Goal: Communication & Community: Answer question/provide support

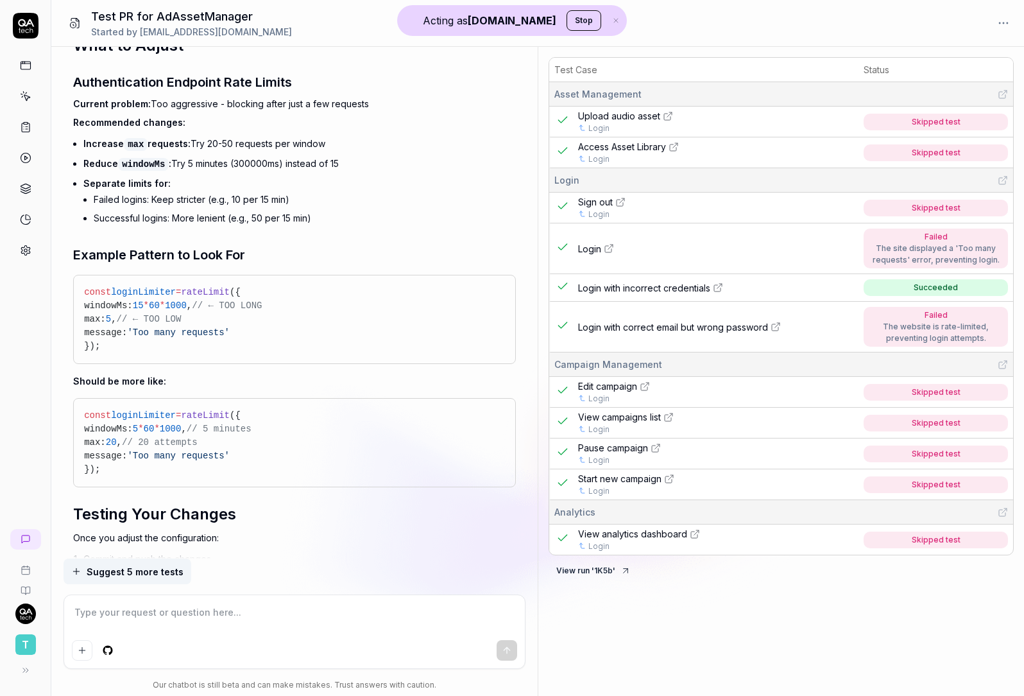
scroll to position [5381, 0]
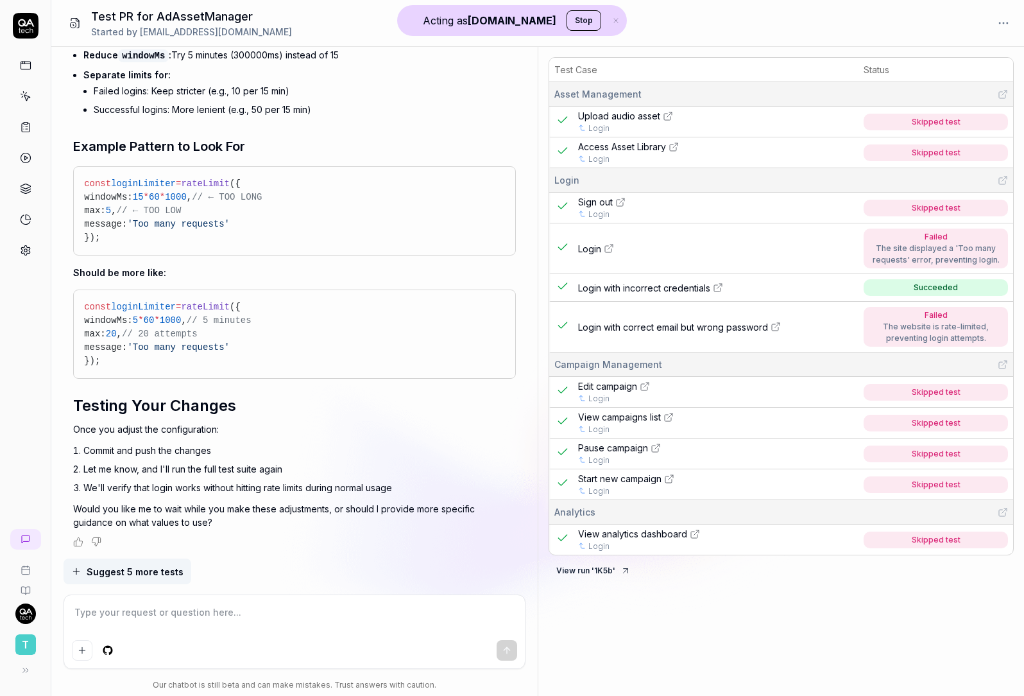
type textarea "*"
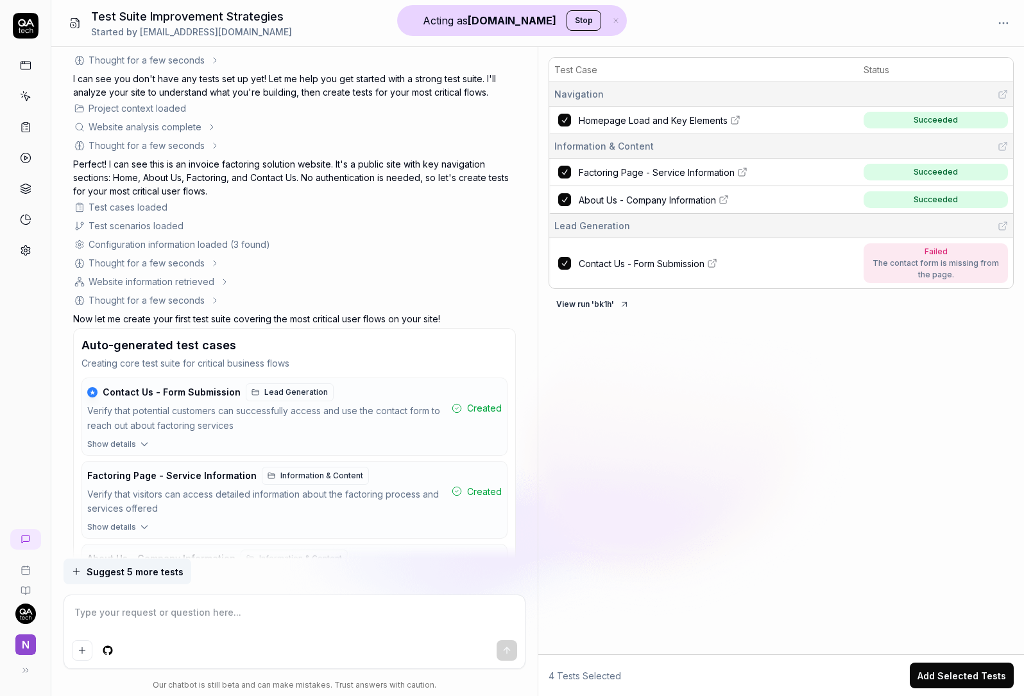
scroll to position [73, 0]
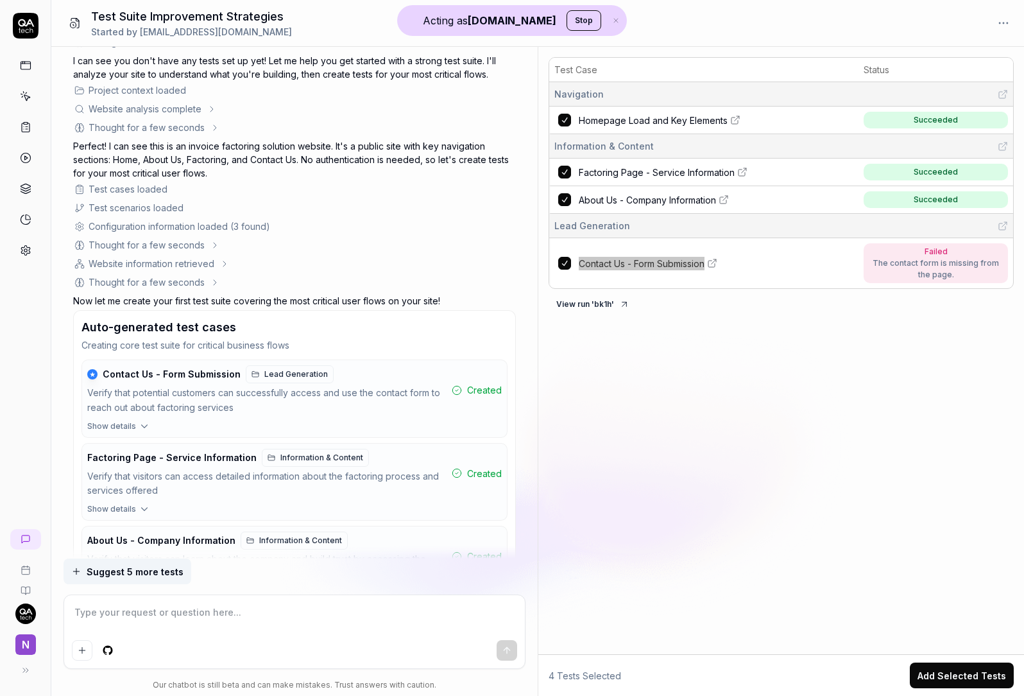
type textarea "*"
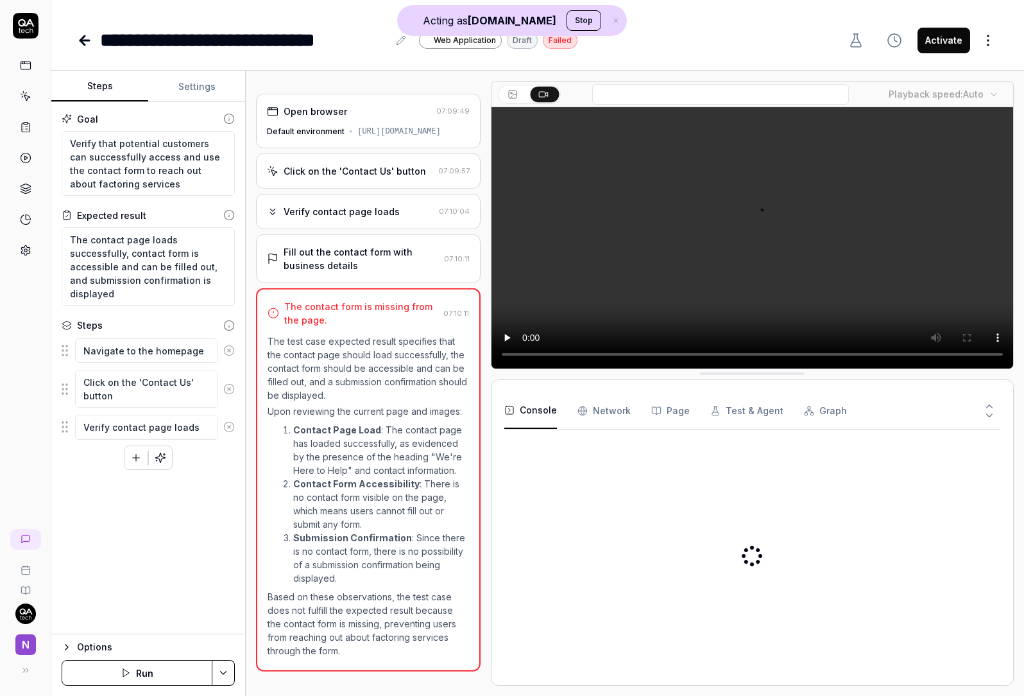
type textarea "*"
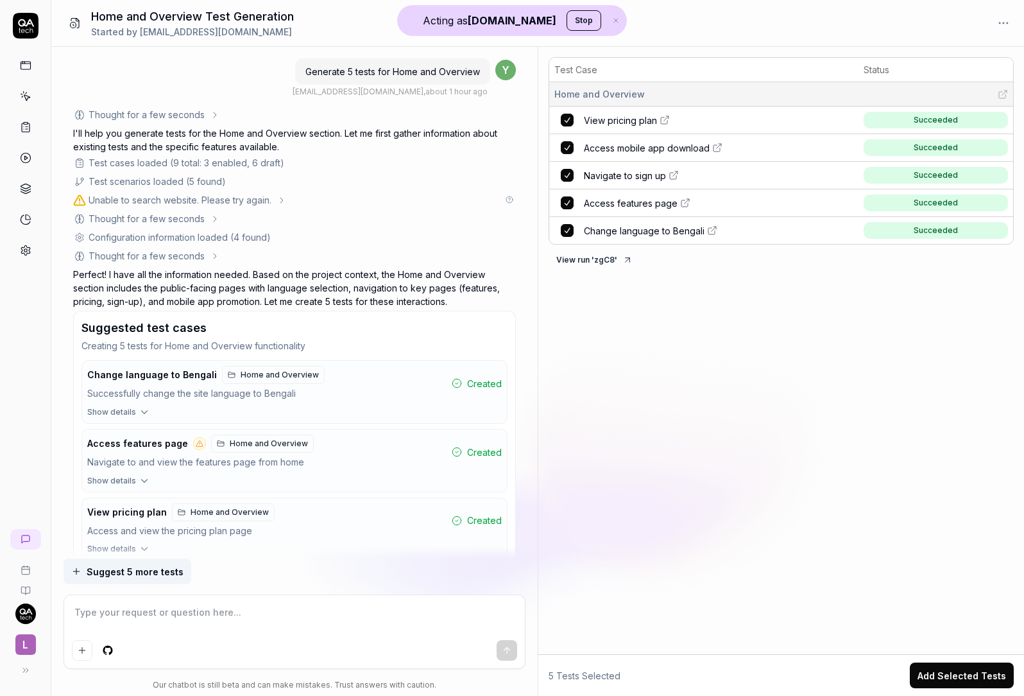
type textarea "*"
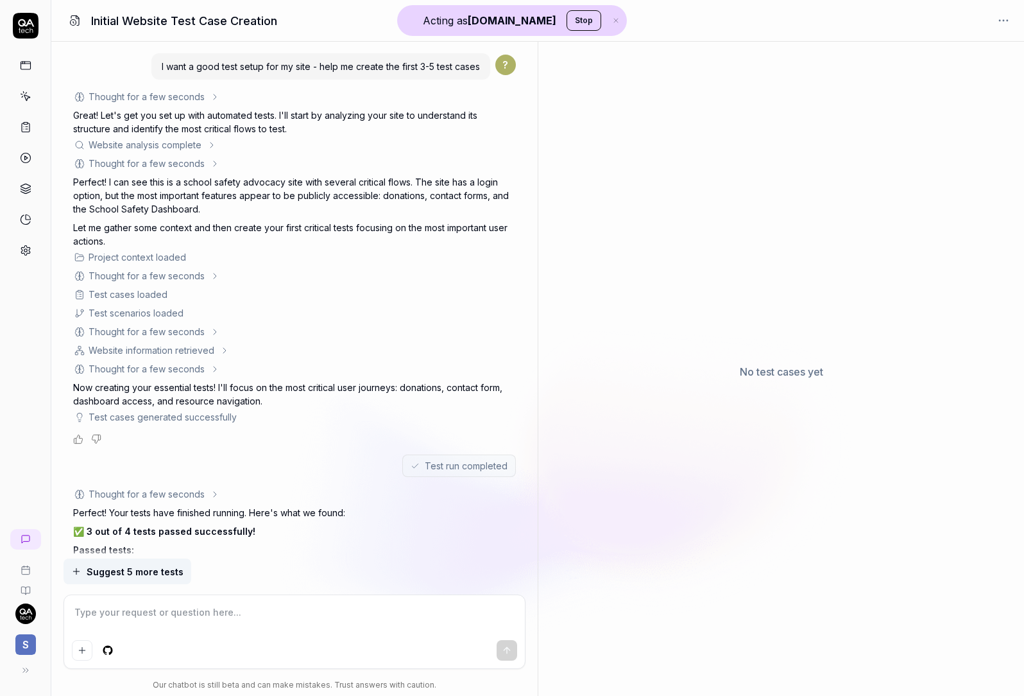
scroll to position [301, 0]
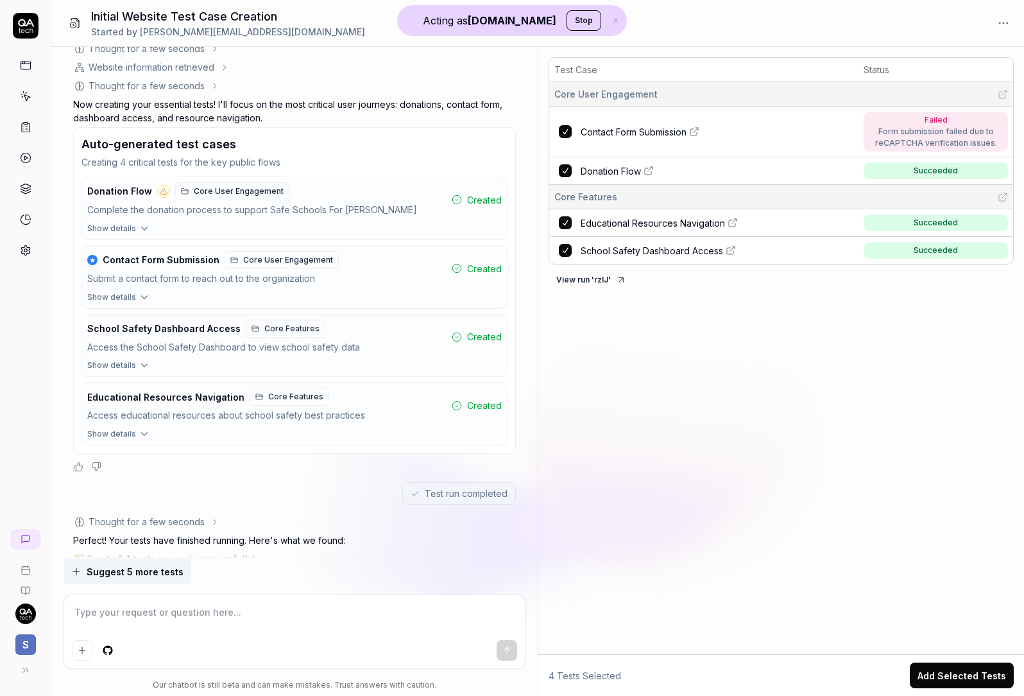
type textarea "*"
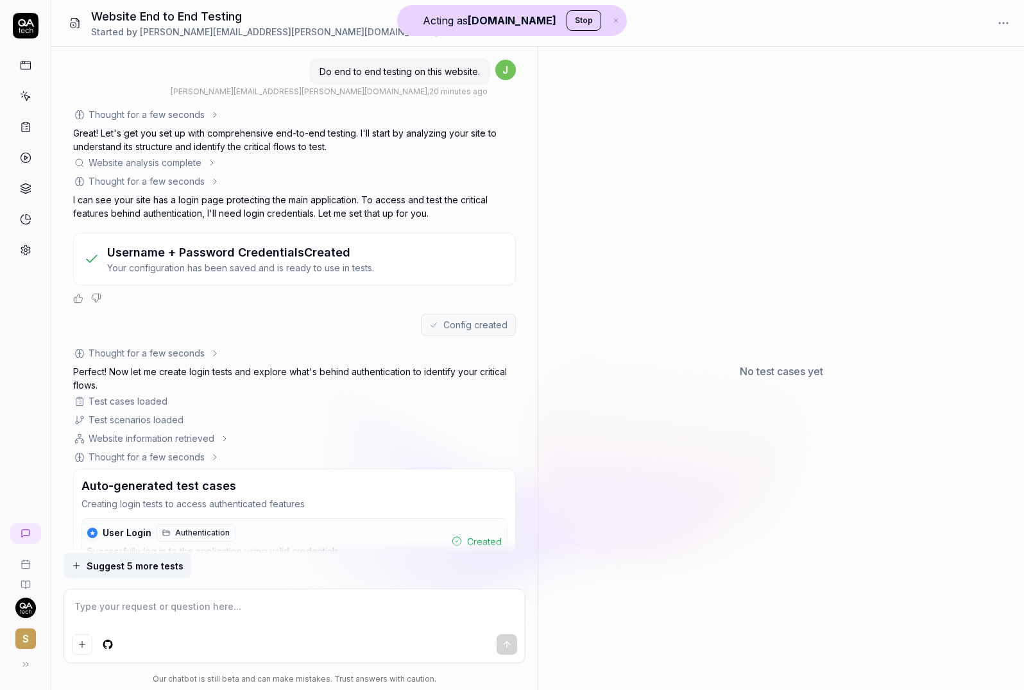
scroll to position [363, 0]
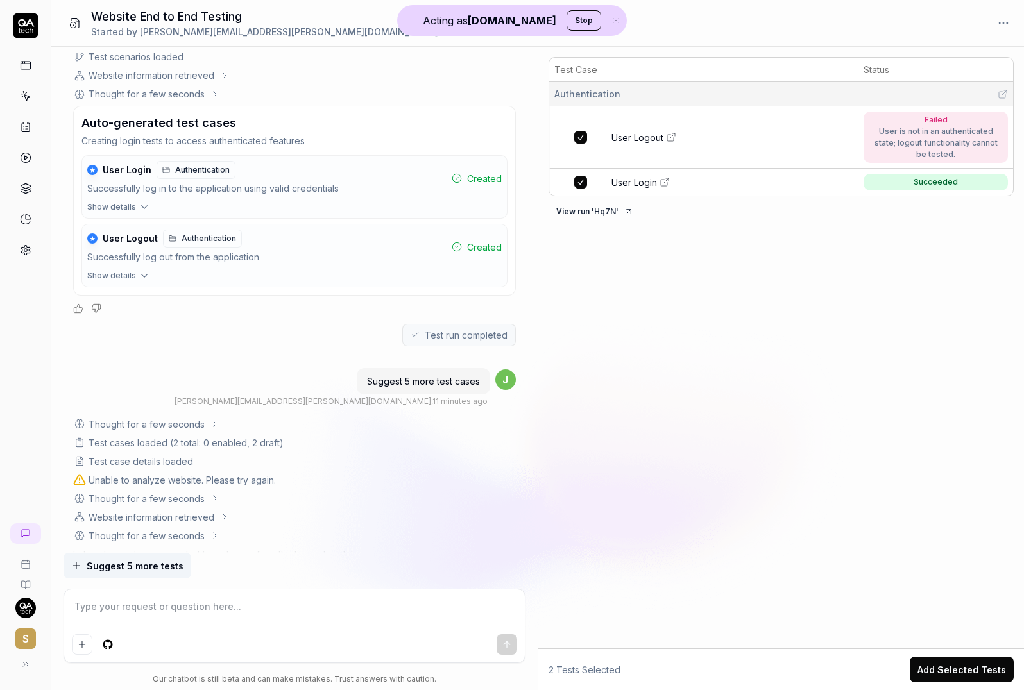
type textarea "*"
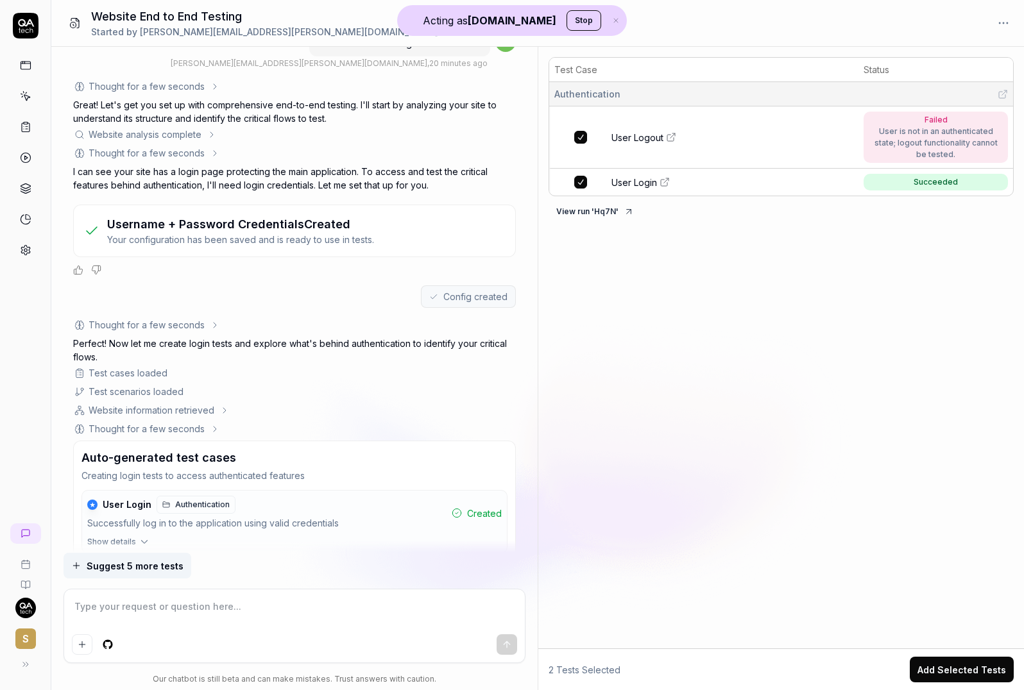
scroll to position [0, 0]
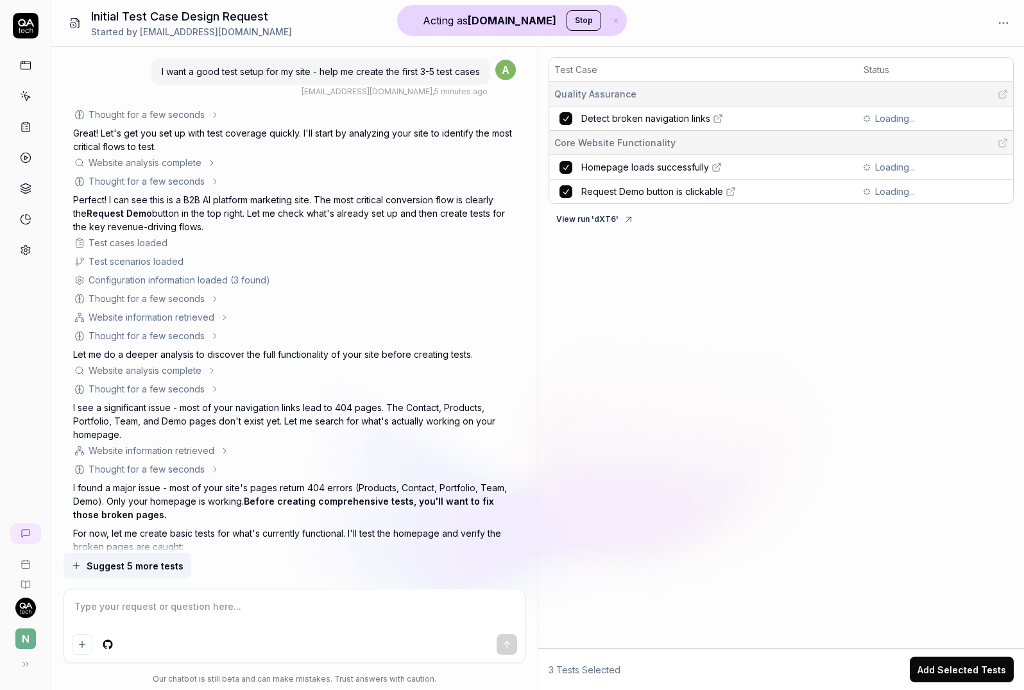
type textarea "*"
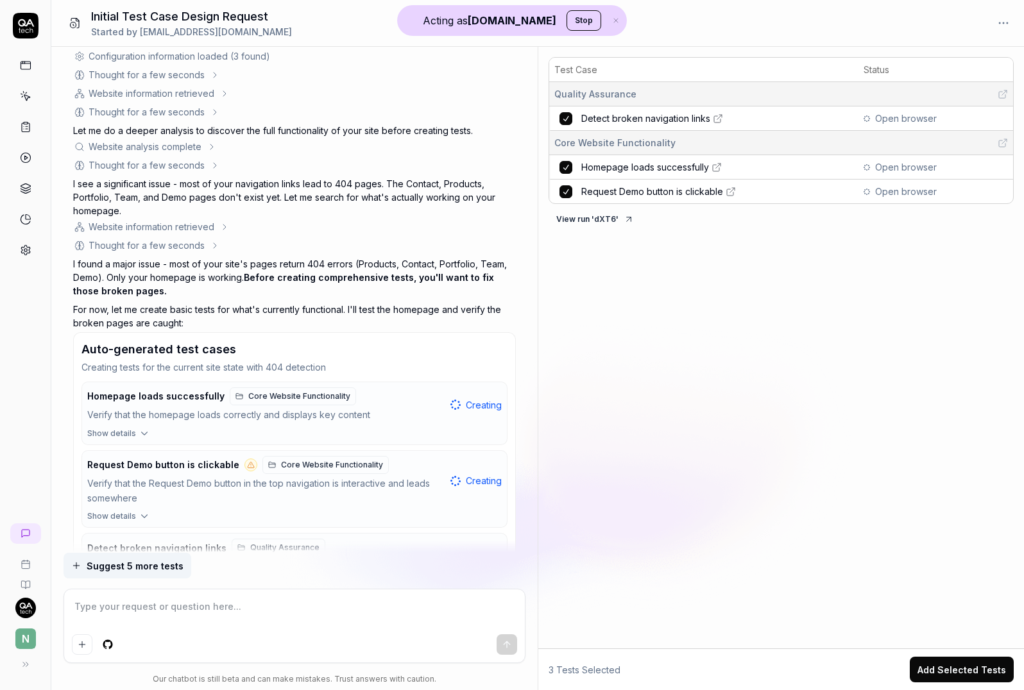
scroll to position [318, 0]
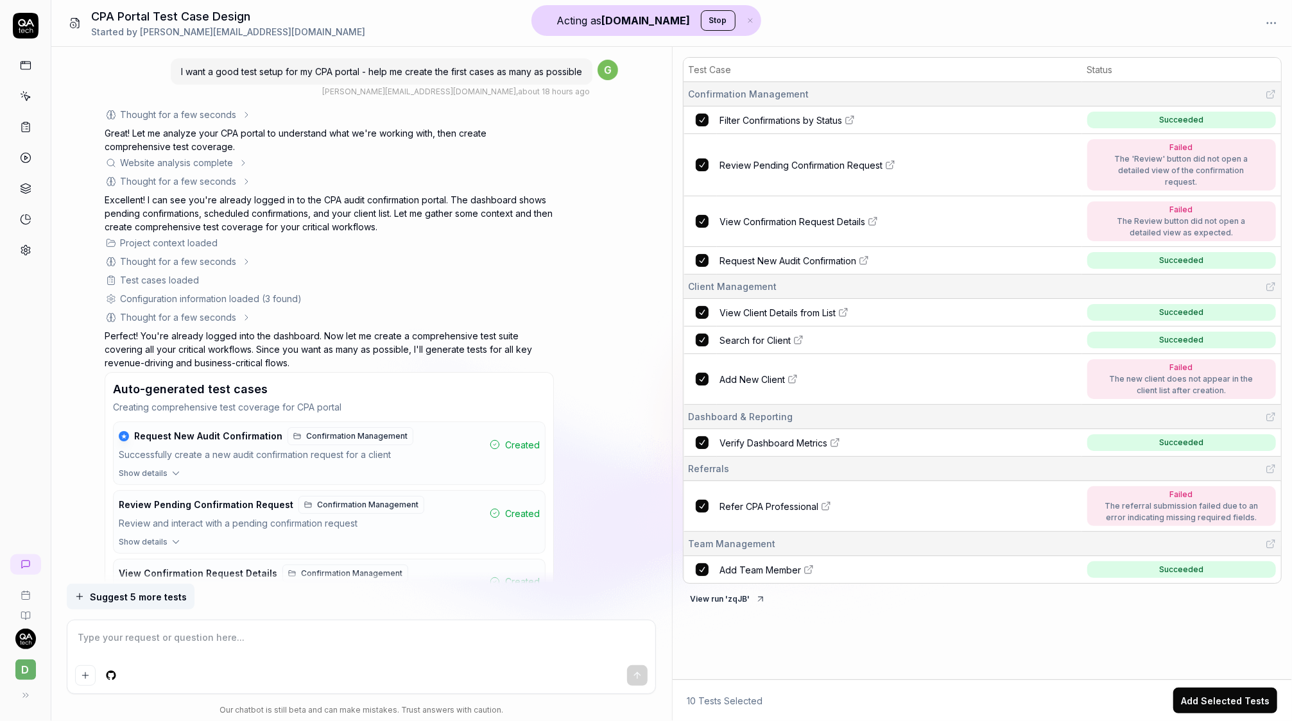
scroll to position [1093, 0]
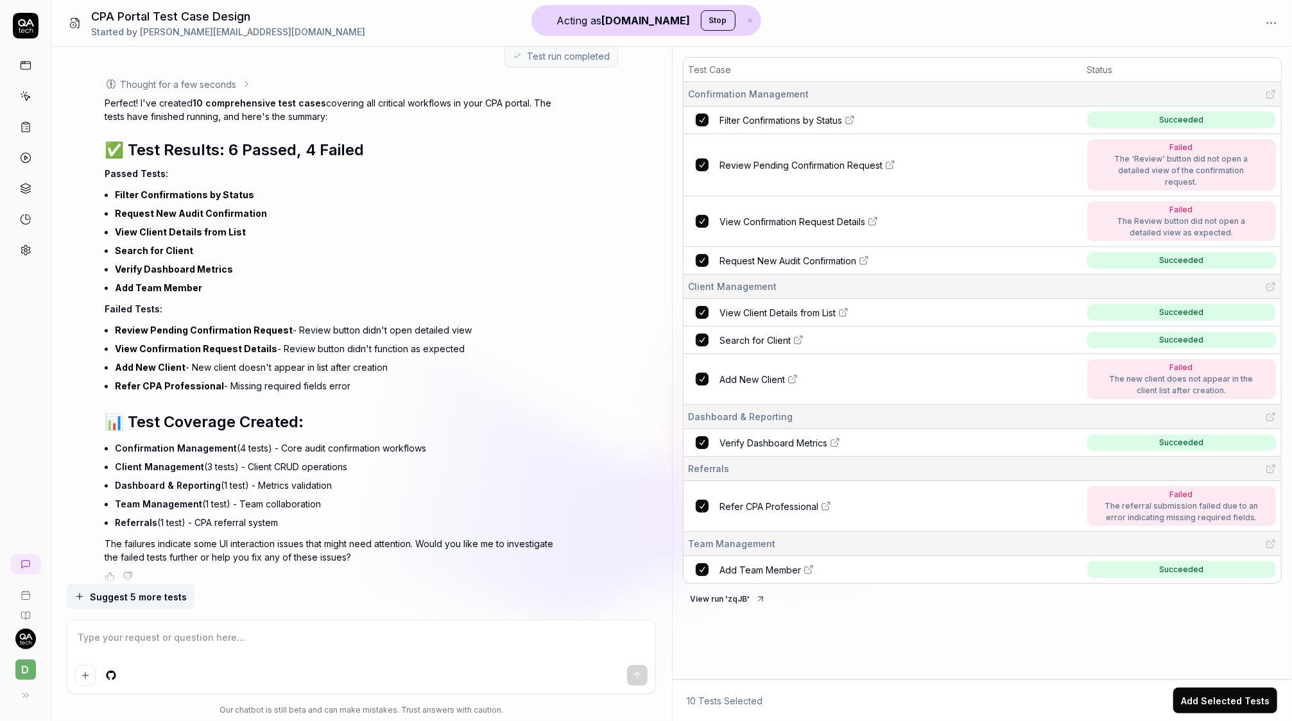
type textarea "*"
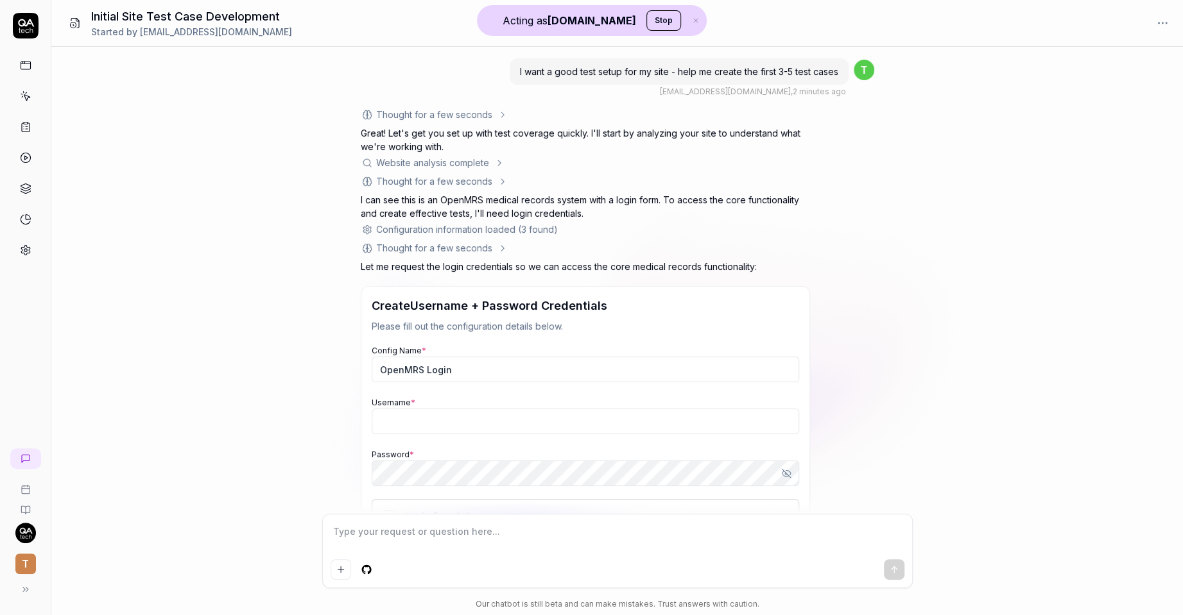
scroll to position [99, 0]
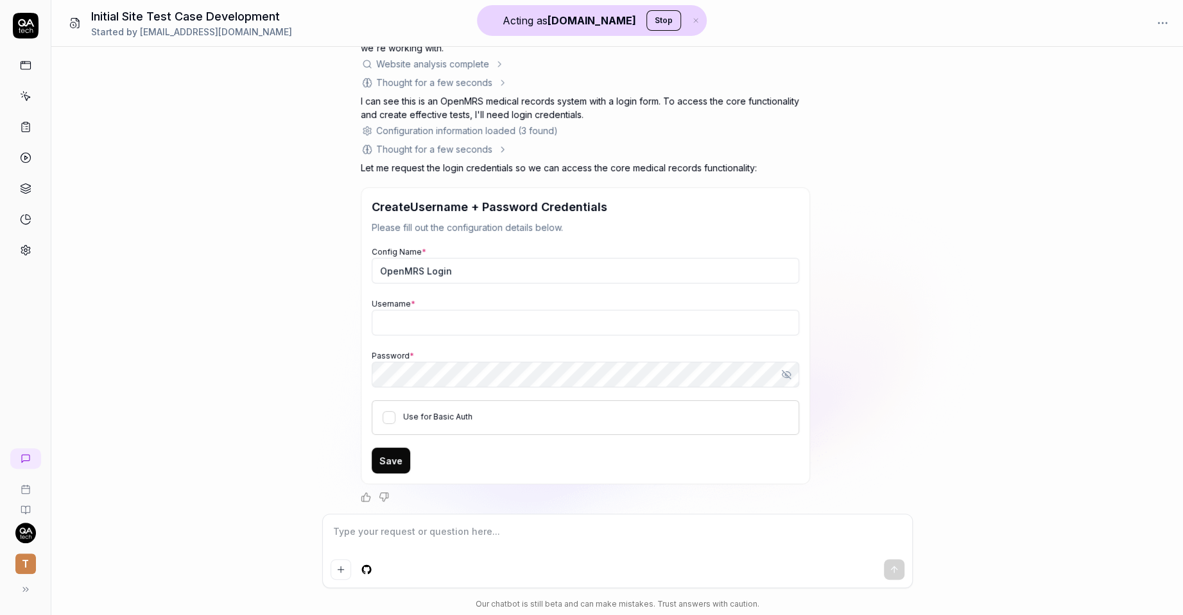
type textarea "*"
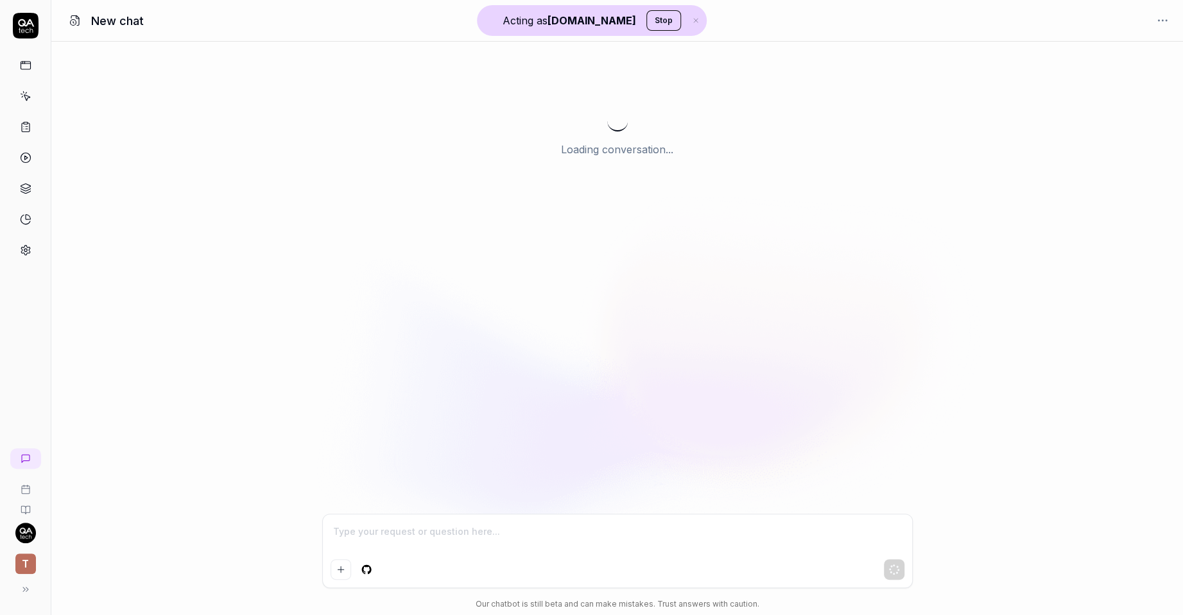
type textarea "*"
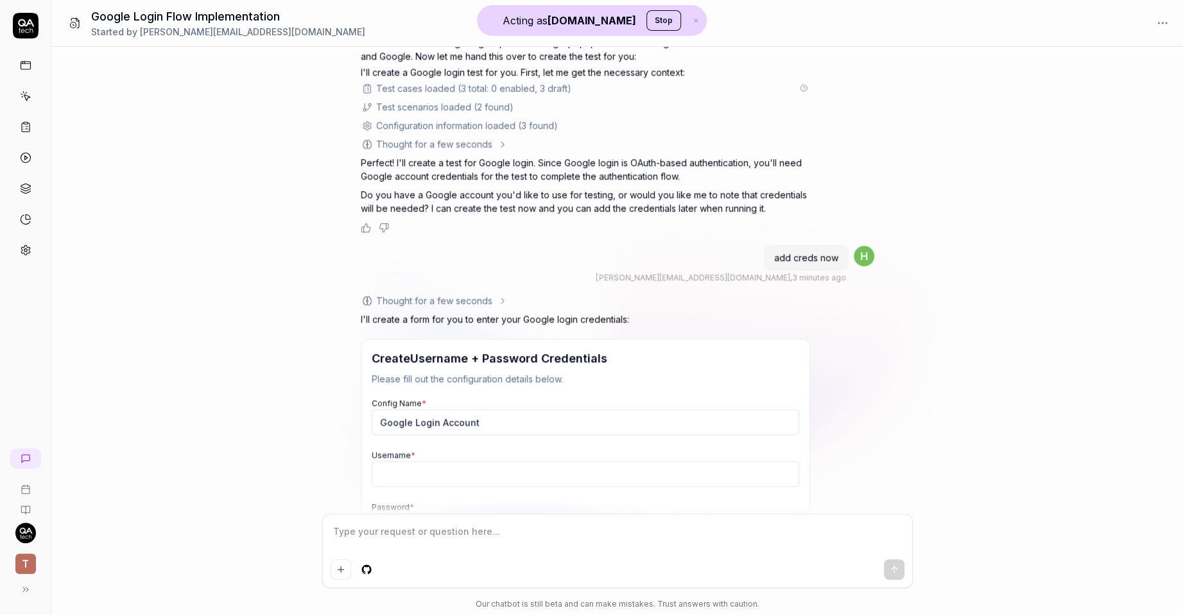
scroll to position [893, 0]
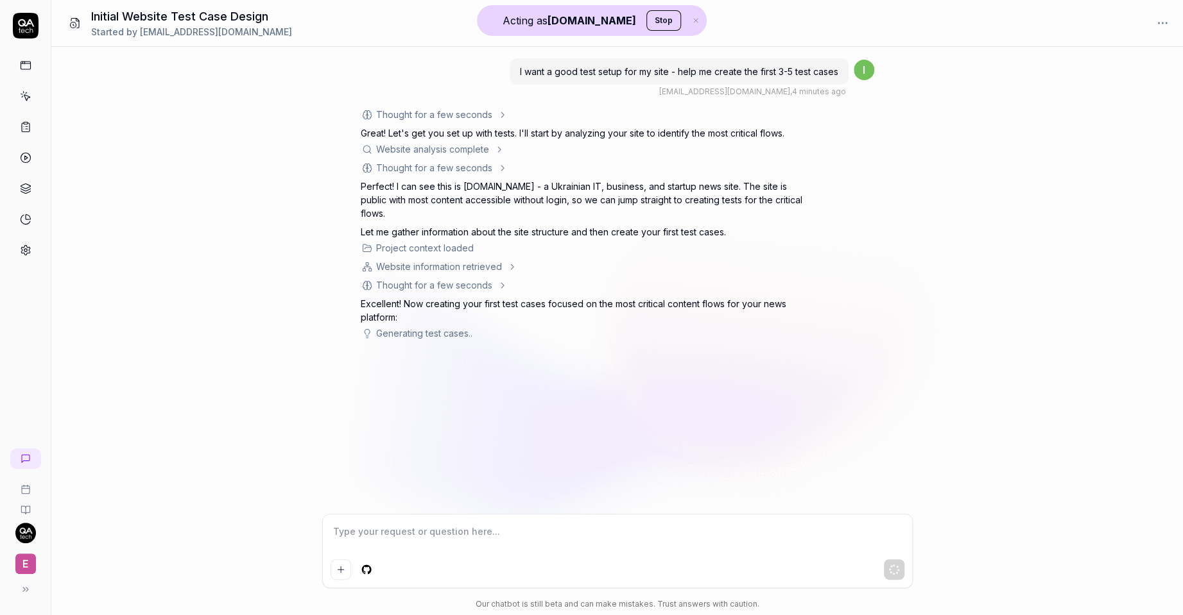
type textarea "*"
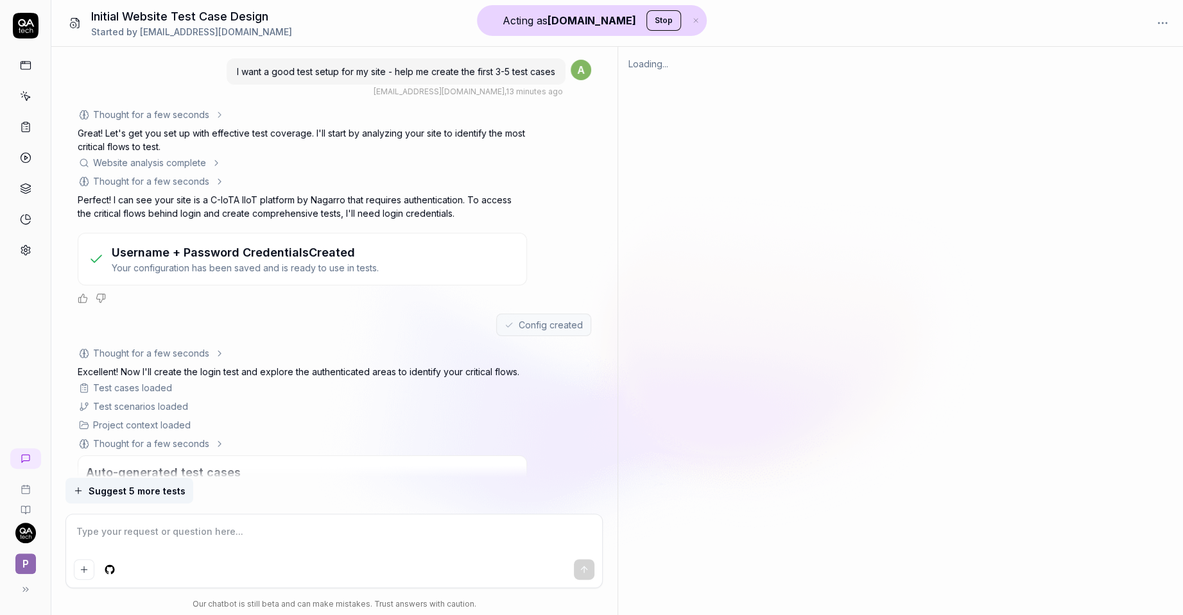
type textarea "*"
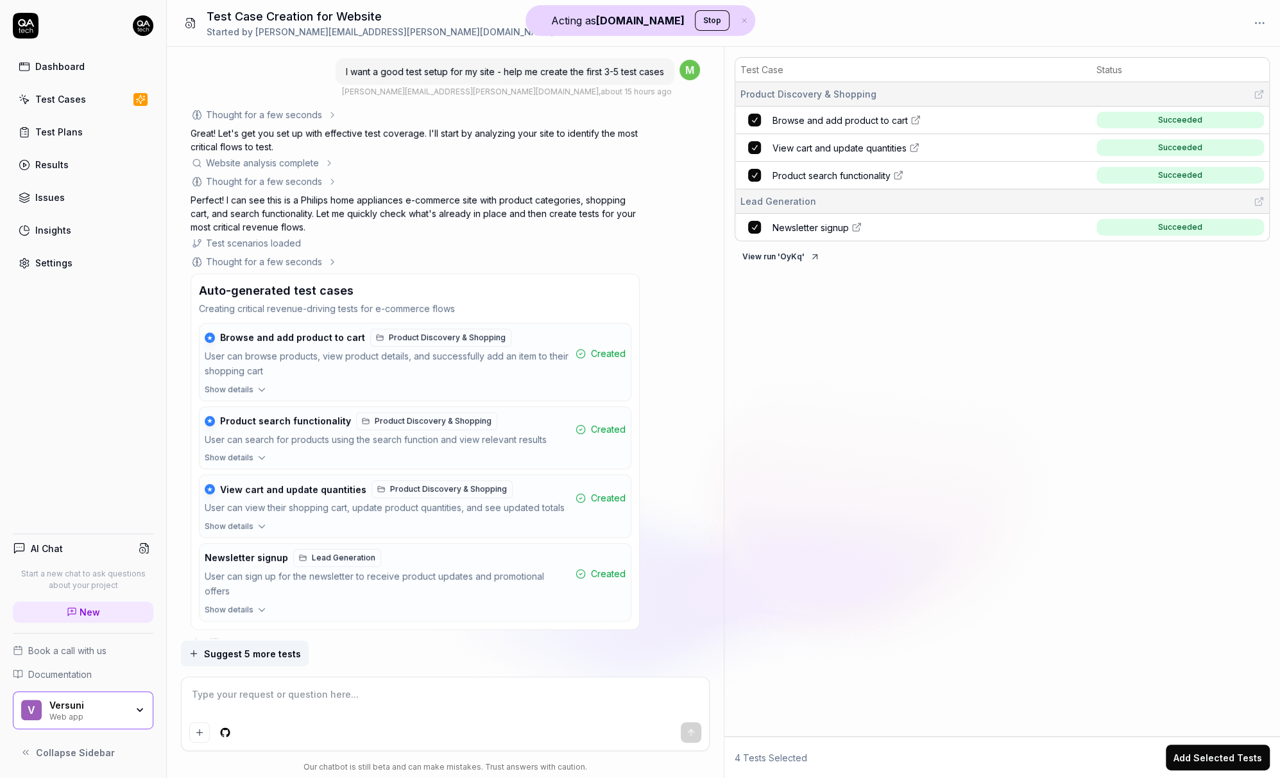
scroll to position [372, 0]
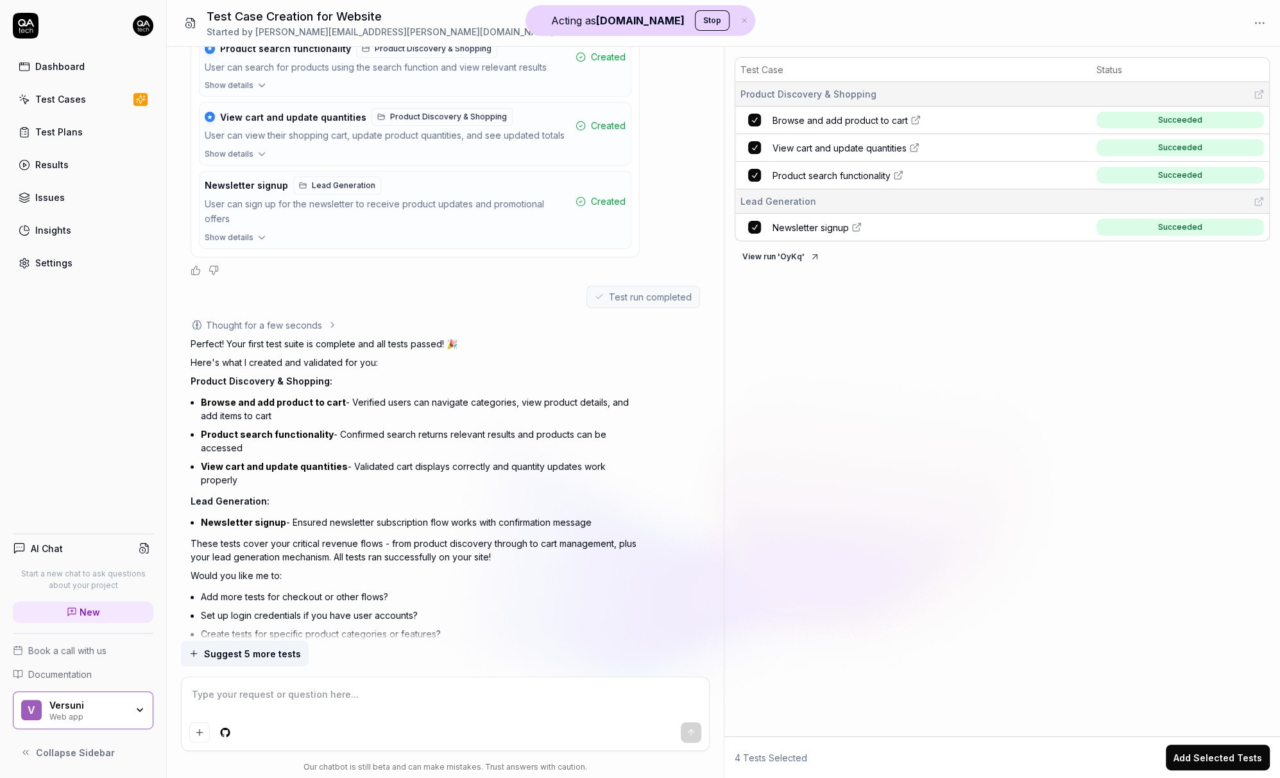
type textarea "*"
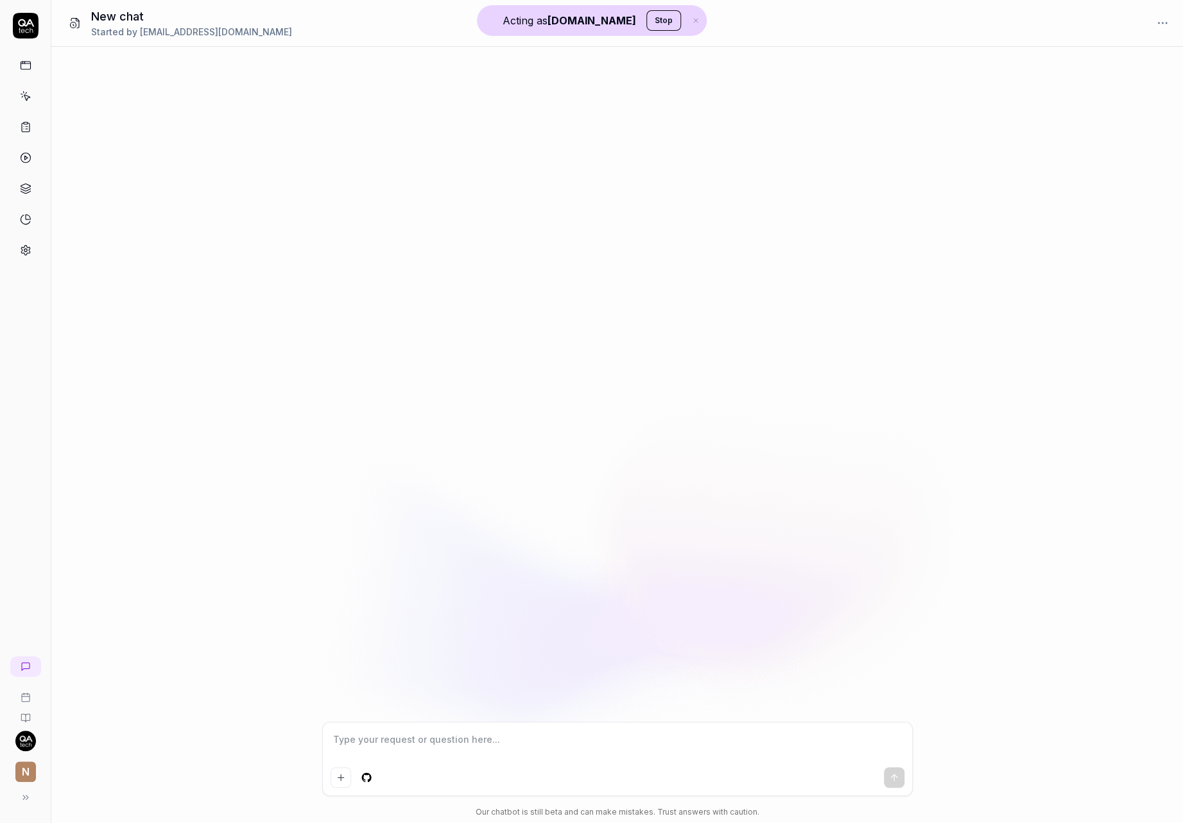
type textarea "*"
click at [370, 744] on textarea at bounding box center [617, 746] width 574 height 32
type textarea "*"
